Goal: Task Accomplishment & Management: Manage account settings

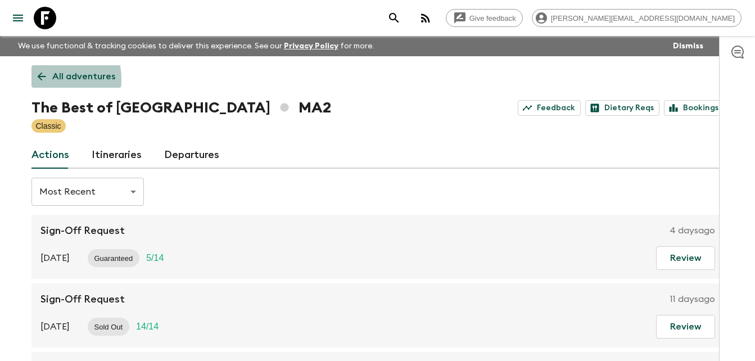
click at [41, 79] on icon at bounding box center [41, 76] width 8 height 8
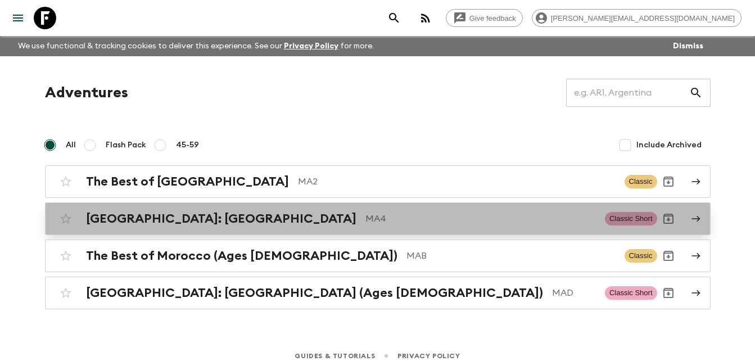
click at [215, 220] on div "[GEOGRAPHIC_DATA]: [GEOGRAPHIC_DATA] MA4" at bounding box center [341, 218] width 510 height 15
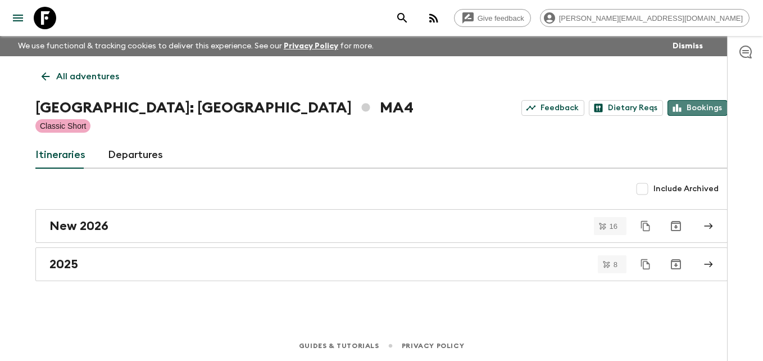
click at [701, 106] on link "Bookings" at bounding box center [698, 108] width 60 height 16
click at [49, 78] on icon at bounding box center [45, 76] width 12 height 12
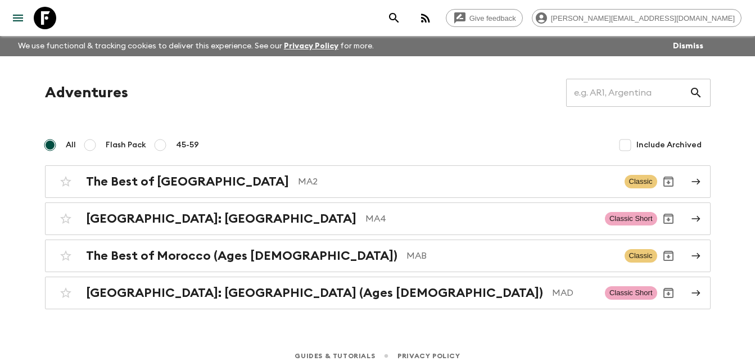
click at [28, 205] on div "Adventures ​ All Flash Pack 45-59 Include Archived The Best of [GEOGRAPHIC_DATA…" at bounding box center [377, 182] width 719 height 253
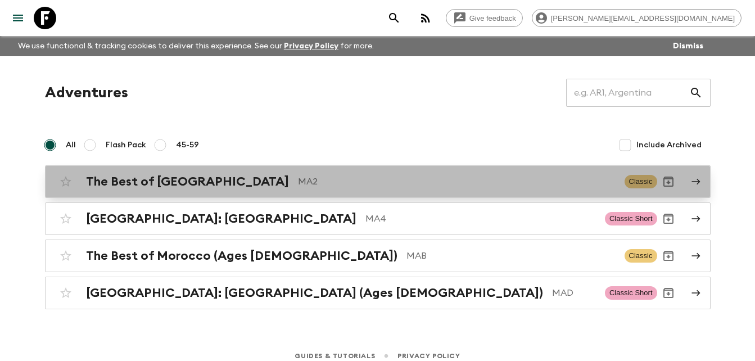
click at [191, 187] on h2 "The Best of [GEOGRAPHIC_DATA]" at bounding box center [187, 181] width 203 height 15
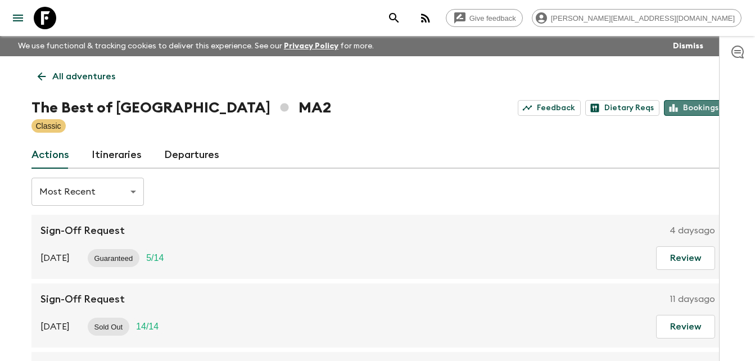
click at [697, 105] on link "Bookings" at bounding box center [694, 108] width 60 height 16
